Goal: Find specific page/section: Find specific page/section

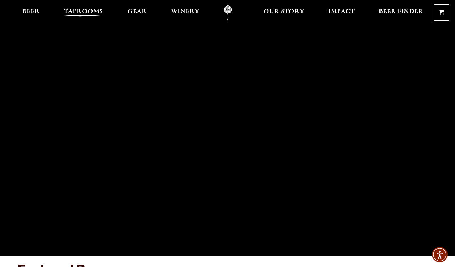
click at [91, 10] on span "Taprooms" at bounding box center [83, 12] width 39 height 6
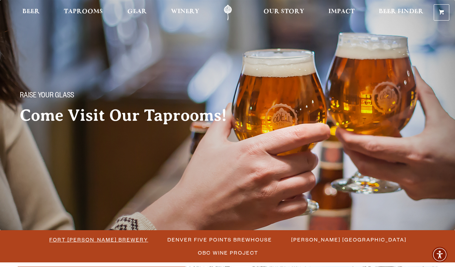
click at [76, 238] on span "Fort [PERSON_NAME] Brewery" at bounding box center [98, 240] width 99 height 10
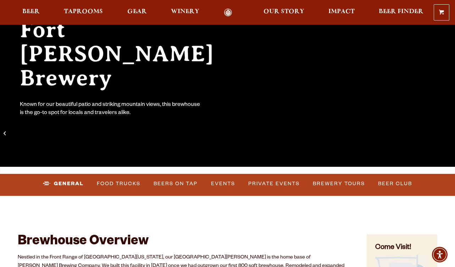
scroll to position [90, 0]
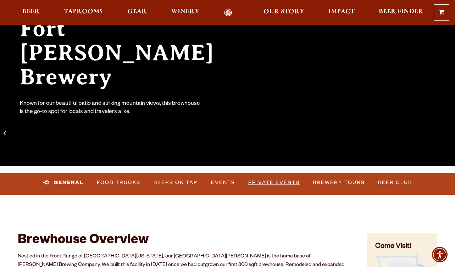
click at [272, 181] on link "Private Events" at bounding box center [273, 183] width 57 height 16
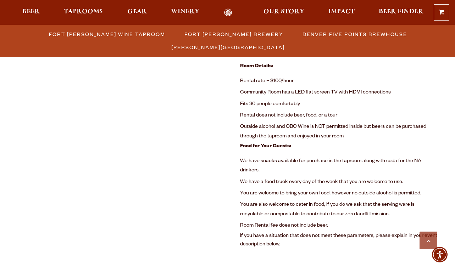
scroll to position [441, 0]
